Goal: Transaction & Acquisition: Download file/media

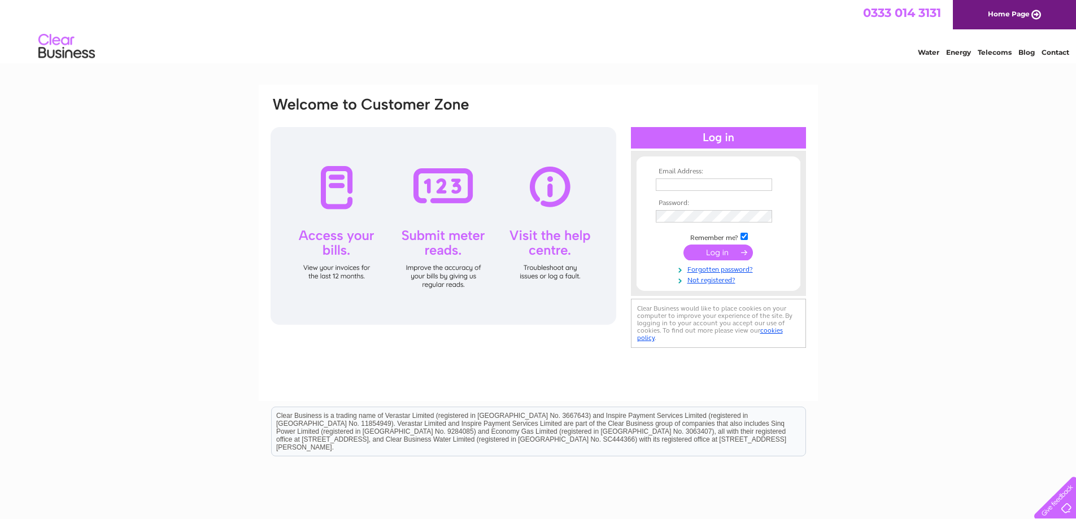
type input "infochrysalis@aol.co.uk"
click at [710, 251] on input "submit" at bounding box center [717, 253] width 69 height 16
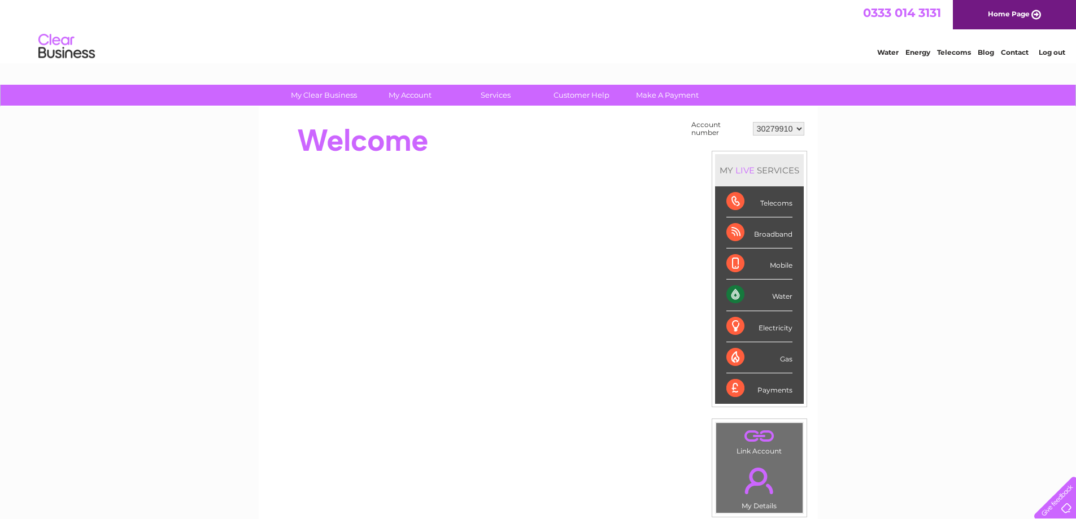
click at [871, 334] on div "My Clear Business Login Details My Details My Preferences Link Account My Accou…" at bounding box center [538, 403] width 1076 height 637
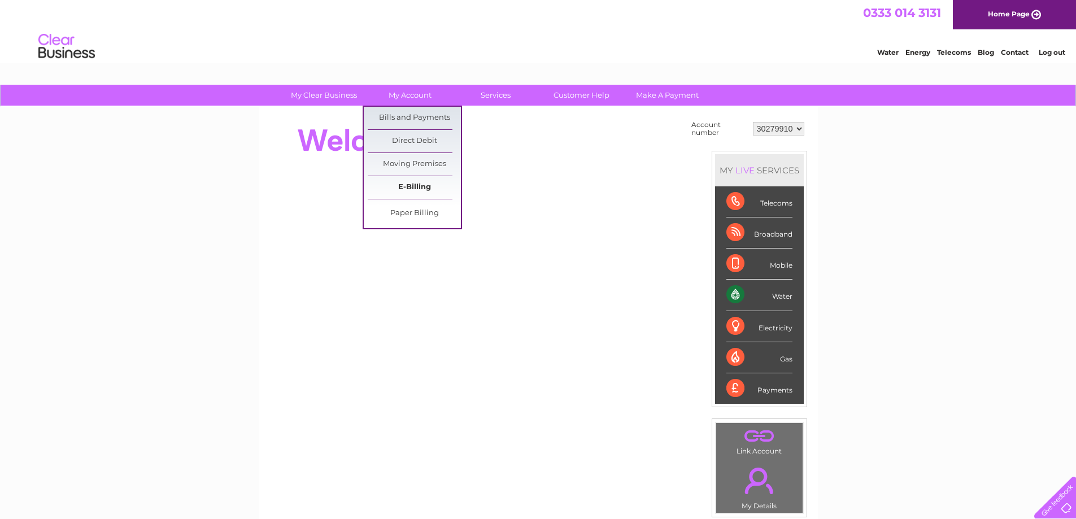
click at [428, 188] on link "E-Billing" at bounding box center [414, 187] width 93 height 23
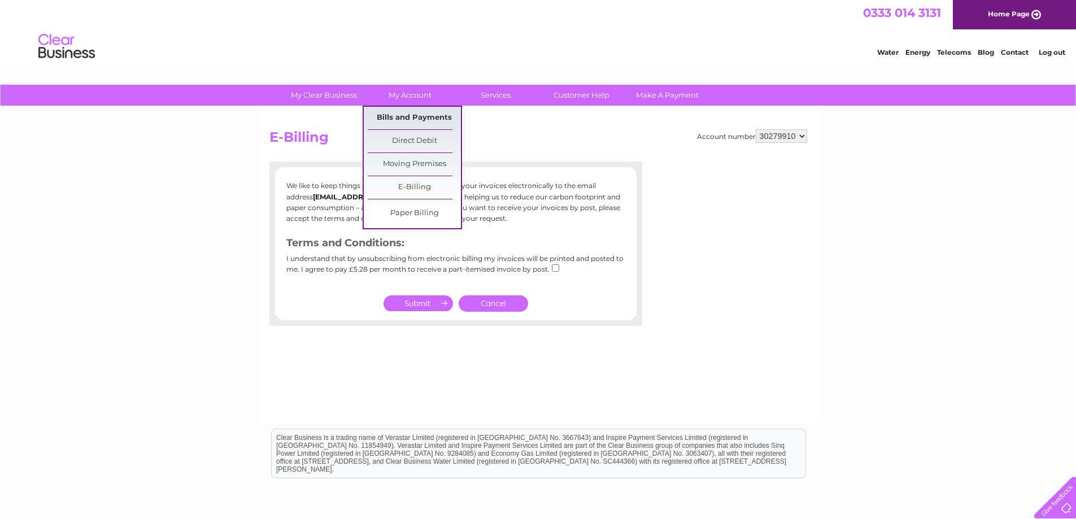
click at [411, 115] on link "Bills and Payments" at bounding box center [414, 118] width 93 height 23
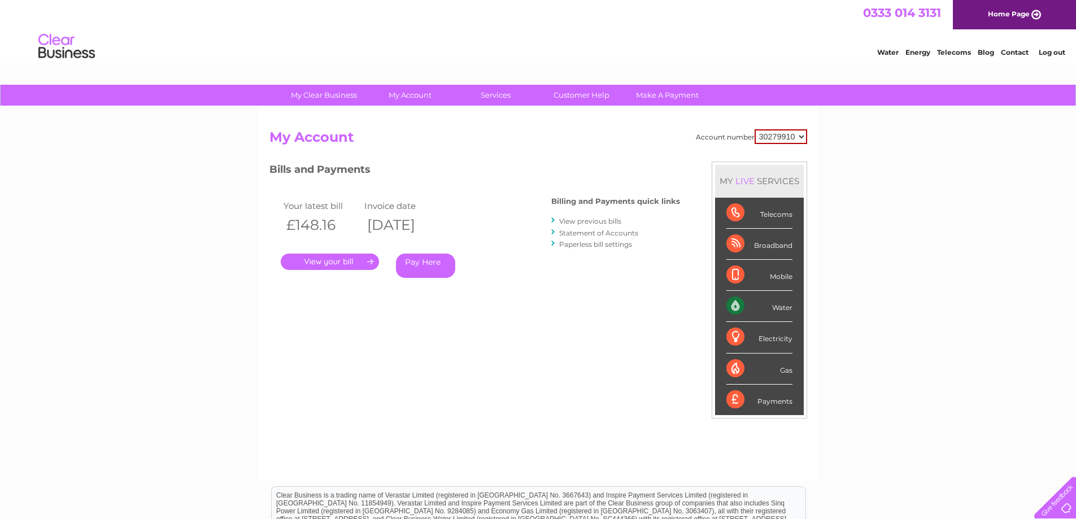
click at [326, 260] on link "." at bounding box center [330, 262] width 98 height 16
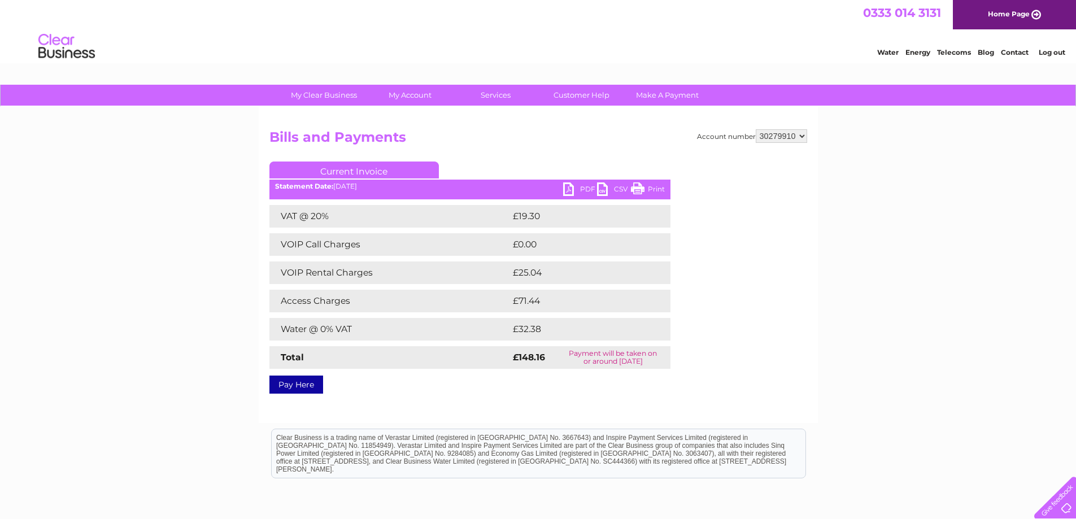
click at [568, 188] on link "PDF" at bounding box center [580, 190] width 34 height 16
click at [776, 134] on select "30279910 30279911" at bounding box center [781, 136] width 51 height 14
click at [761, 130] on select "30279910 30279911" at bounding box center [781, 136] width 51 height 14
select select "30279911"
click at [756, 129] on select "30279910 30279911" at bounding box center [781, 136] width 51 height 14
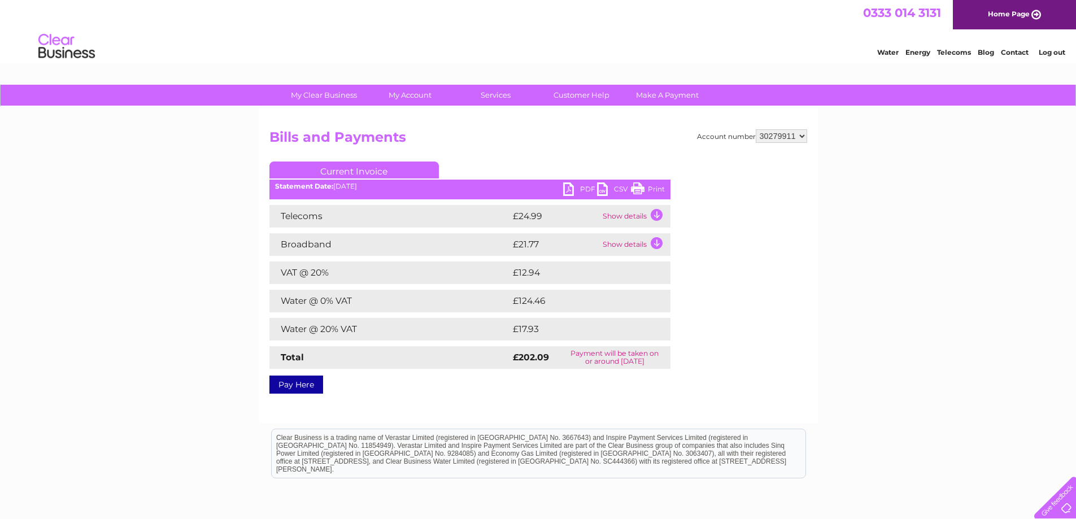
click at [577, 192] on link "PDF" at bounding box center [580, 190] width 34 height 16
